Goal: Task Accomplishment & Management: Complete application form

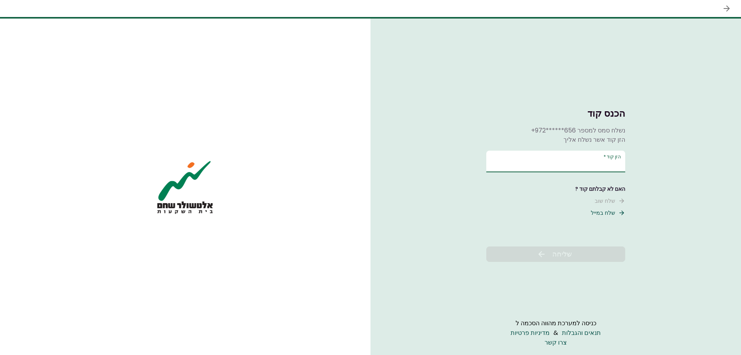
click at [599, 165] on input "הזן קוד   *" at bounding box center [555, 162] width 139 height 22
type input "******"
click at [562, 248] on button "שליחה" at bounding box center [555, 253] width 139 height 15
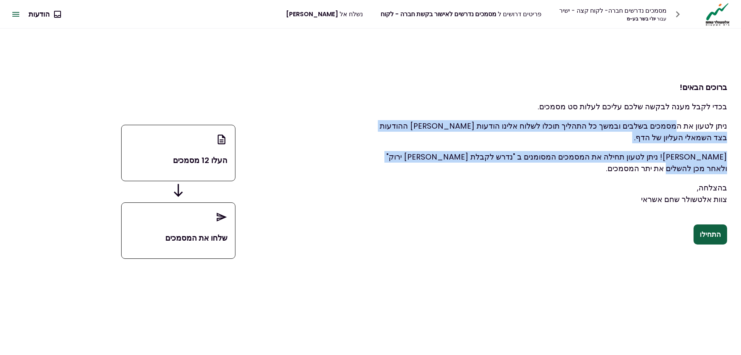
drag, startPoint x: 651, startPoint y: 128, endPoint x: 364, endPoint y: 168, distance: 290.3
click at [364, 168] on div "ברוכים הבאים! בכדי לקבל מענה לבקשה שלכם עליכם לעלות סט מסמכים. ניתן לטעון את המ…" at bounding box center [549, 159] width 384 height 261
click at [708, 236] on button "התחילו" at bounding box center [711, 234] width 34 height 20
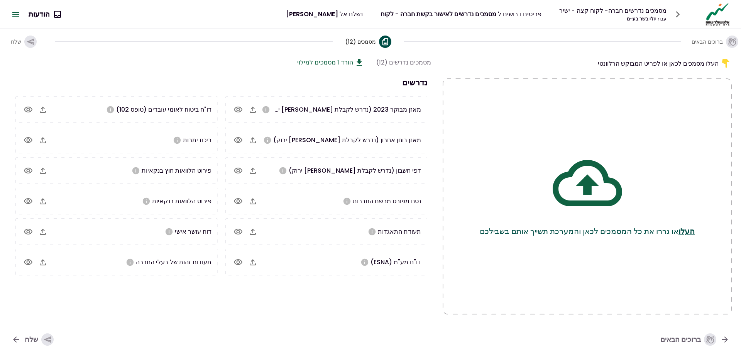
click at [693, 229] on button "העלו" at bounding box center [687, 231] width 16 height 12
click at [694, 228] on button "העלו" at bounding box center [687, 231] width 16 height 12
click at [691, 230] on button "העלו" at bounding box center [687, 231] width 16 height 12
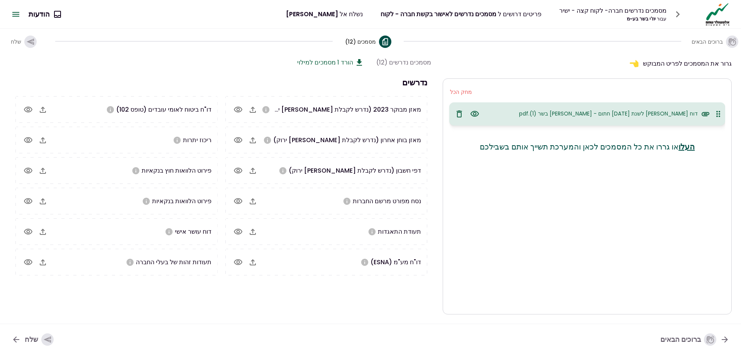
click at [694, 146] on button "העלו" at bounding box center [687, 147] width 16 height 12
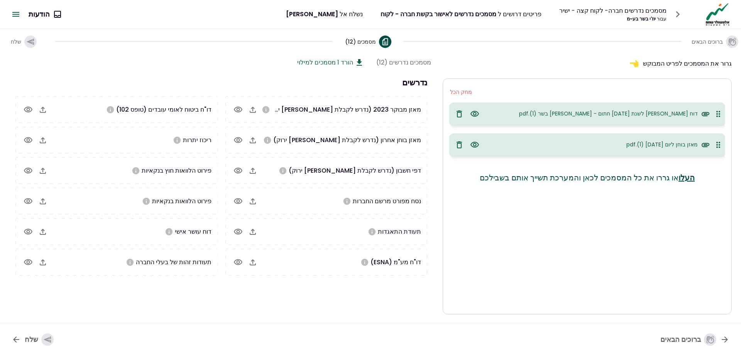
click at [692, 176] on button "העלו" at bounding box center [687, 178] width 16 height 12
click at [691, 178] on button "העלו" at bounding box center [687, 178] width 16 height 12
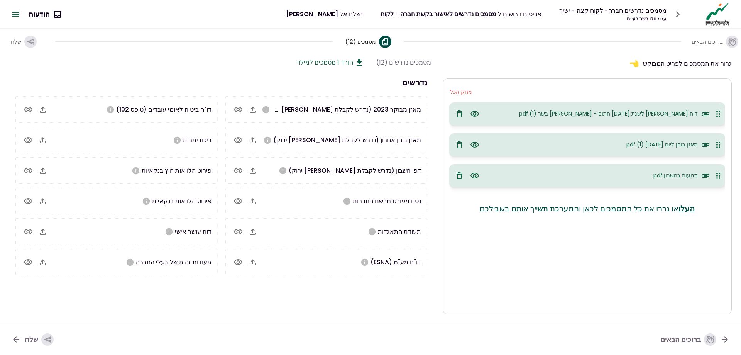
click at [695, 208] on button "העלו" at bounding box center [687, 209] width 16 height 12
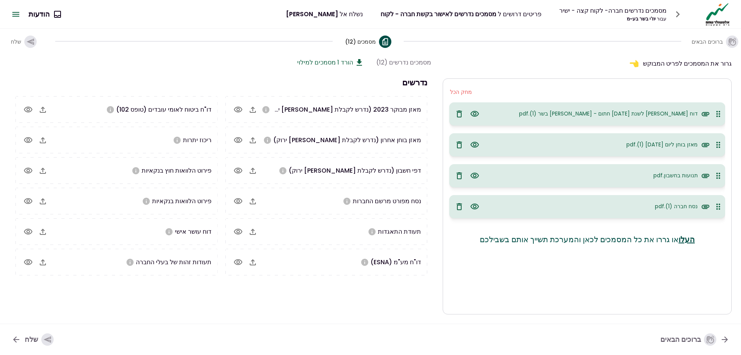
click at [689, 237] on button "העלו" at bounding box center [687, 240] width 16 height 12
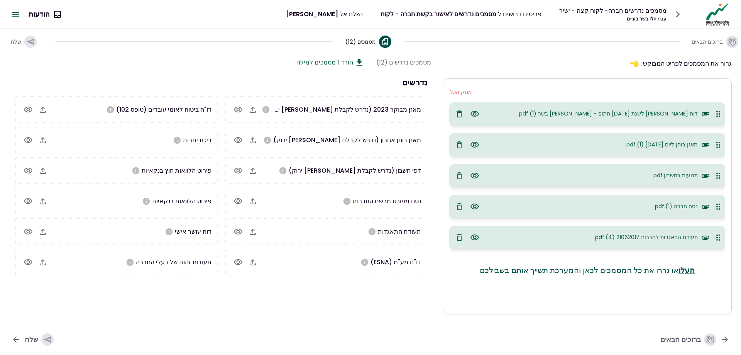
click at [692, 268] on button "העלו" at bounding box center [687, 270] width 16 height 12
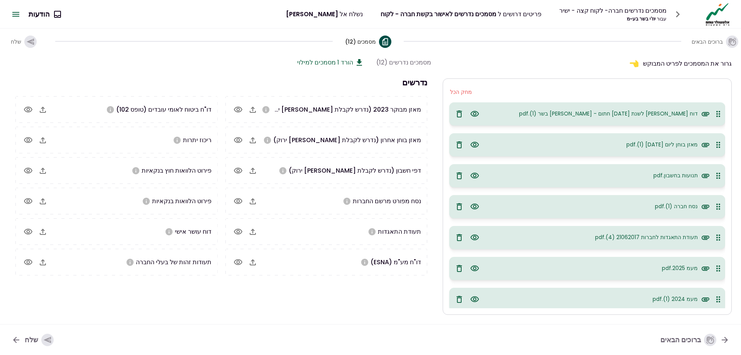
scroll to position [41, 0]
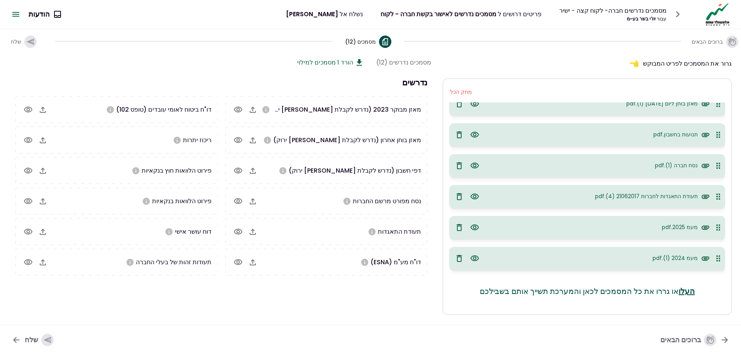
click at [694, 289] on button "העלו" at bounding box center [687, 291] width 16 height 12
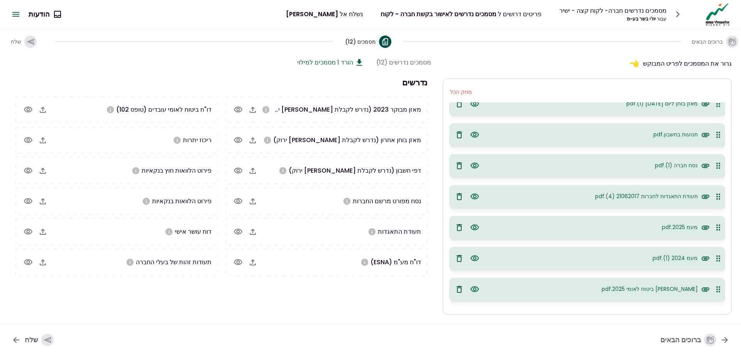
click at [238, 138] on icon "button" at bounding box center [238, 140] width 8 height 6
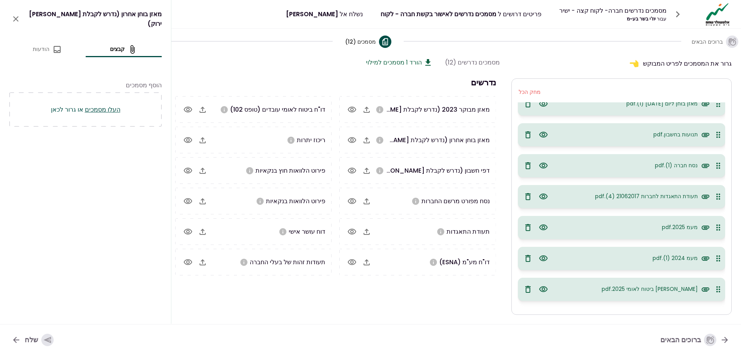
click at [16, 14] on icon "close" at bounding box center [15, 18] width 9 height 9
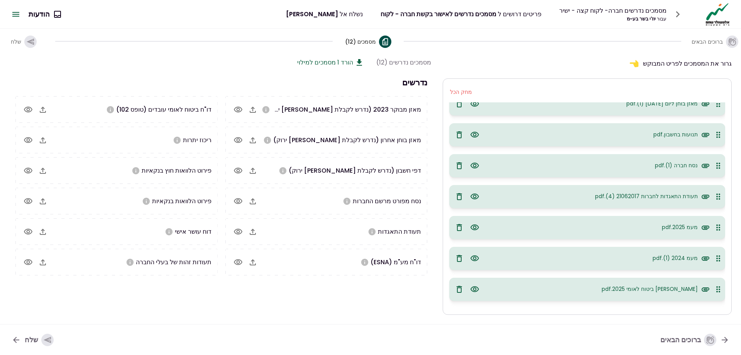
click at [40, 141] on icon "button" at bounding box center [42, 139] width 9 height 9
click at [41, 202] on icon "button" at bounding box center [42, 200] width 9 height 9
click at [44, 263] on icon "button" at bounding box center [42, 261] width 9 height 9
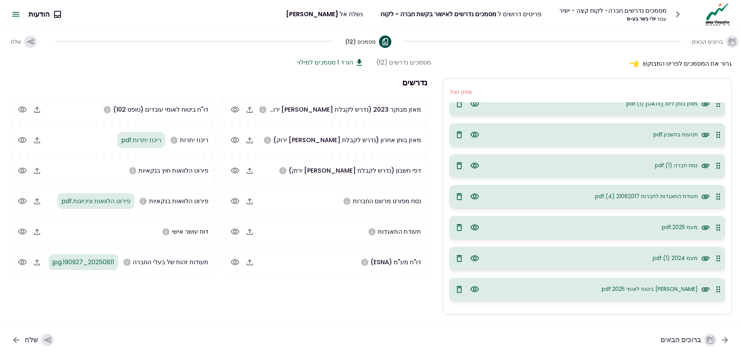
click at [41, 261] on icon "button" at bounding box center [36, 261] width 9 height 9
click at [42, 262] on icon "button" at bounding box center [36, 261] width 9 height 9
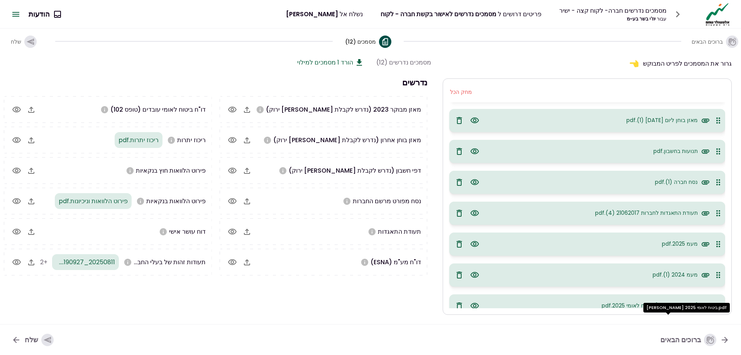
scroll to position [0, 0]
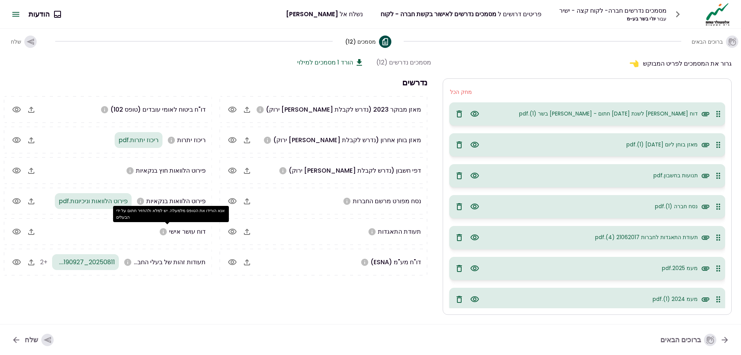
click at [166, 233] on icon "אנא הורידו את הטופס מלמעלה. יש למלא ולהחזיר חתום על ידי הבעלים" at bounding box center [162, 231] width 7 height 7
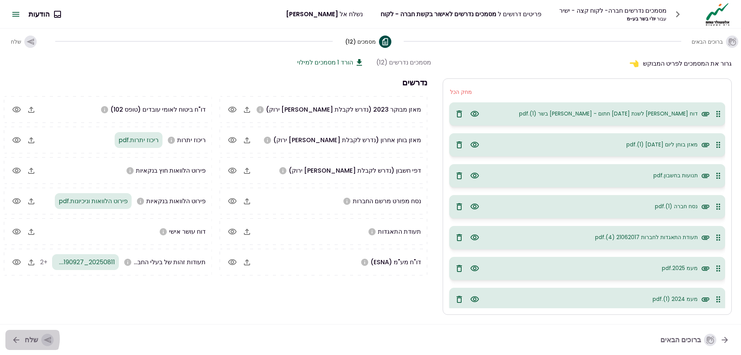
click at [24, 339] on button "שלח" at bounding box center [32, 340] width 54 height 20
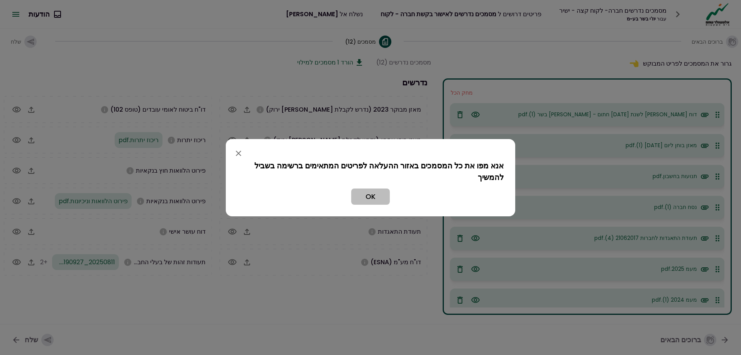
click at [376, 200] on button "OK" at bounding box center [370, 196] width 39 height 16
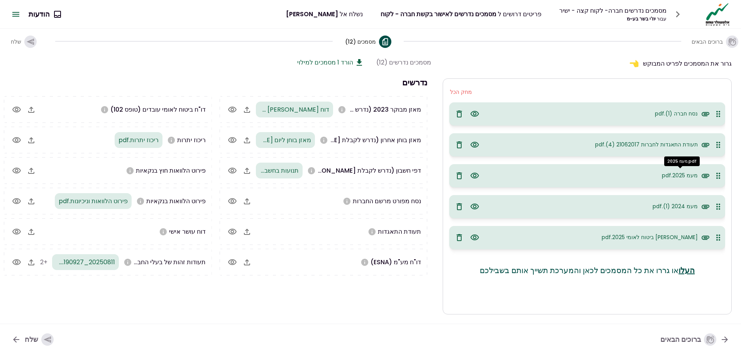
click at [669, 175] on span "מעמ 2025.pdf" at bounding box center [680, 175] width 36 height 8
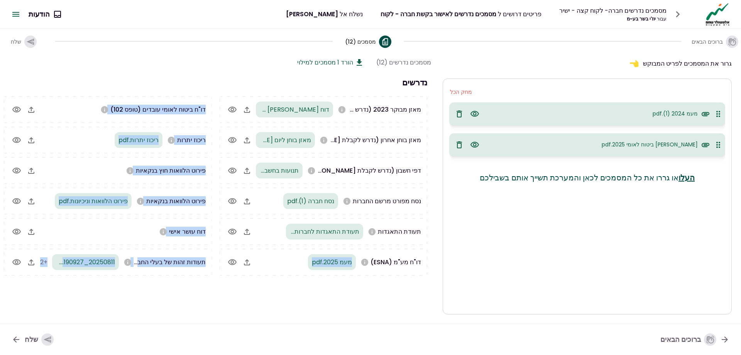
drag, startPoint x: 672, startPoint y: 115, endPoint x: 384, endPoint y: 273, distance: 328.2
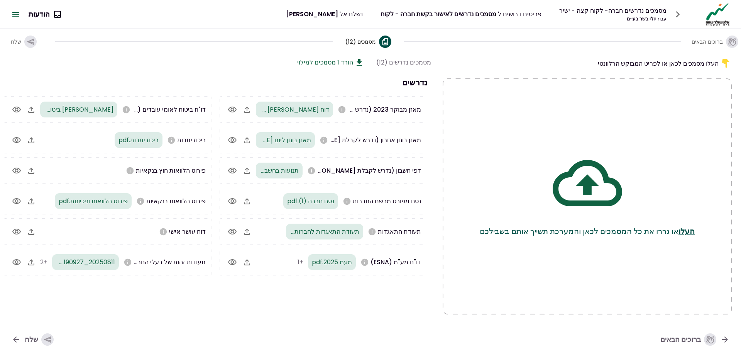
click at [376, 314] on section "מסמכים נדרשים (12) הורד 1 מסמכים למילוי נדרשים מאזן מבוקר 2023 (נדרש לקבלת [PER…" at bounding box center [214, 186] width 433 height 257
click at [32, 336] on div "שלח" at bounding box center [39, 339] width 29 height 12
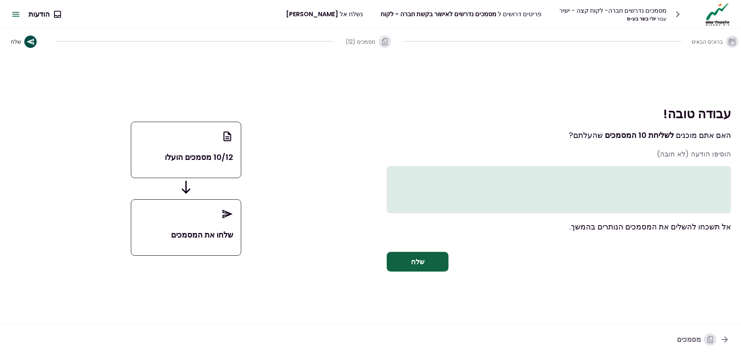
click at [420, 270] on button "שלח" at bounding box center [418, 262] width 62 height 20
